Goal: Task Accomplishment & Management: Use online tool/utility

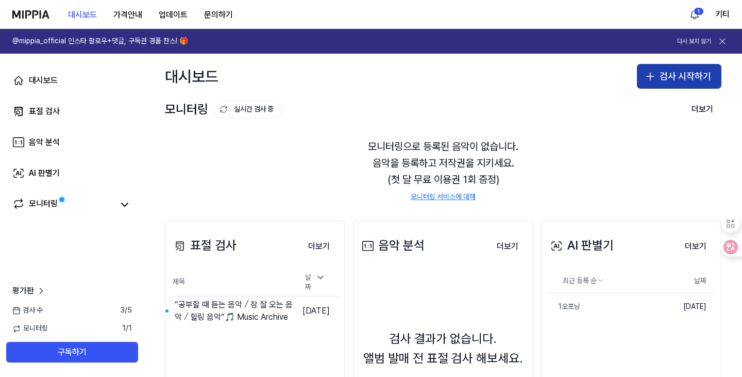
click at [681, 72] on button "검사 시작하기" at bounding box center [679, 76] width 85 height 25
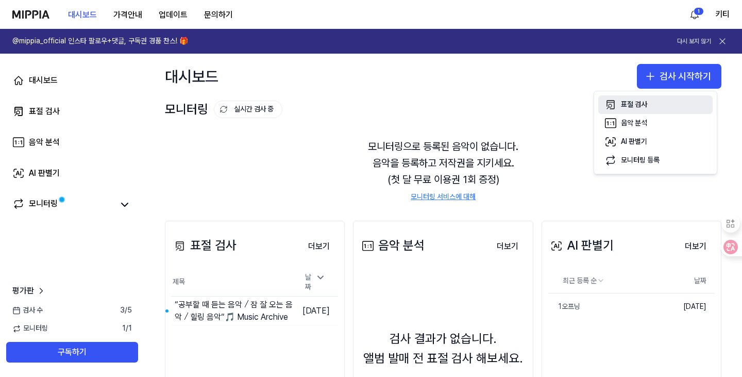
click at [657, 105] on button "표절 검사" at bounding box center [656, 104] width 114 height 19
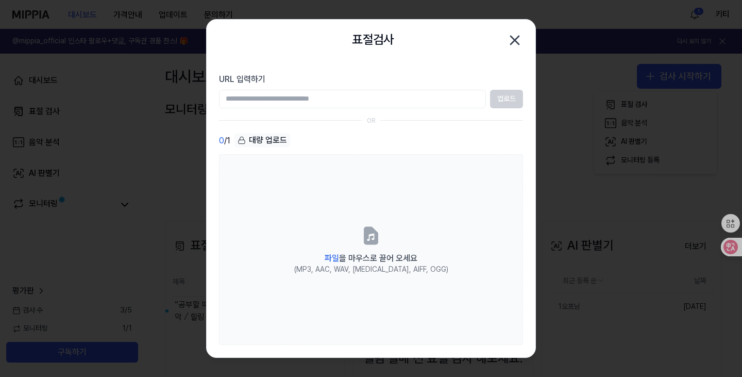
click at [258, 138] on div "대량 업로드" at bounding box center [263, 140] width 56 height 14
click at [488, 147] on div "0 / 1 대량 업로드" at bounding box center [371, 140] width 304 height 15
click at [509, 98] on div "업로드" at bounding box center [371, 99] width 304 height 19
click at [422, 98] on input "URL 입력하기" at bounding box center [352, 99] width 267 height 19
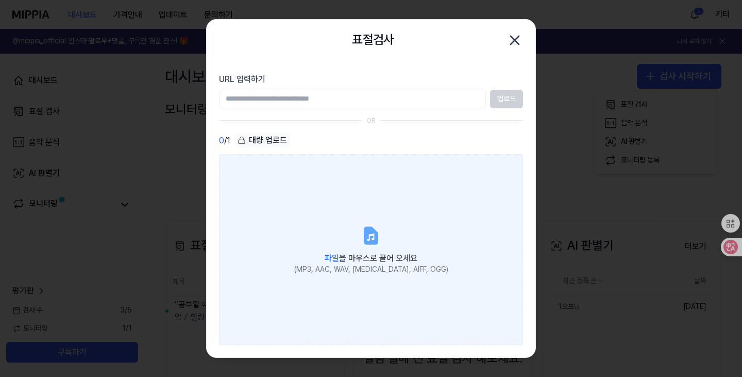
click at [500, 186] on label "파일 을 마우스로 끌어 오세요 (MP3, AAC, WAV, [MEDICAL_DATA], AIFF, OGG)" at bounding box center [371, 249] width 304 height 191
click at [0, 0] on input "파일 을 마우스로 끌어 오세요 (MP3, AAC, WAV, [MEDICAL_DATA], AIFF, OGG)" at bounding box center [0, 0] width 0 height 0
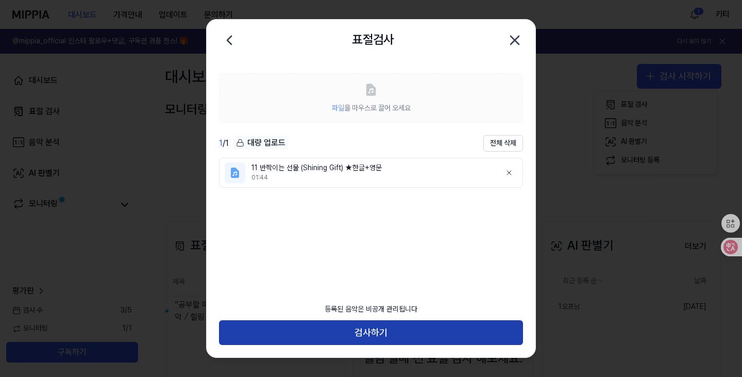
click at [386, 331] on button "검사하기" at bounding box center [371, 332] width 304 height 25
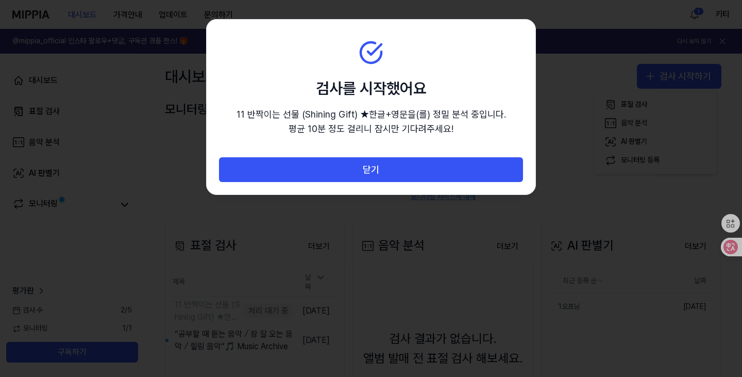
click at [646, 218] on div at bounding box center [371, 188] width 742 height 377
